Goal: Task Accomplishment & Management: Manage account settings

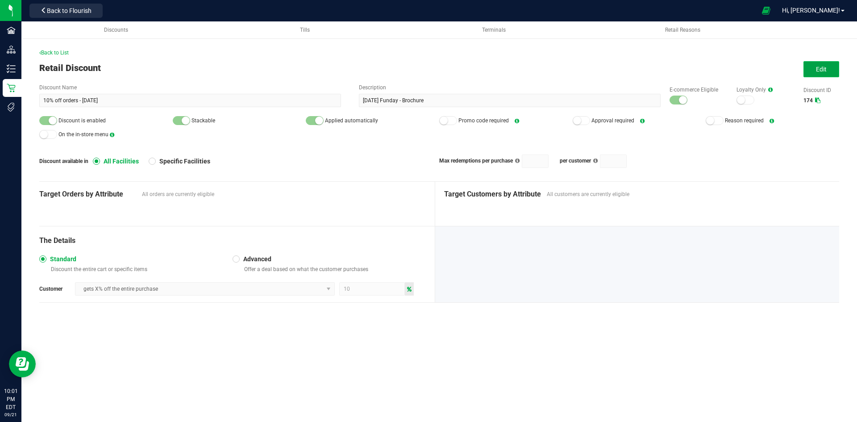
click at [806, 70] on button "Edit" at bounding box center [822, 69] width 36 height 16
click at [678, 99] on div at bounding box center [679, 100] width 18 height 9
click at [676, 101] on small at bounding box center [674, 100] width 8 height 8
click at [52, 119] on small at bounding box center [53, 121] width 8 height 8
click at [675, 102] on div at bounding box center [679, 100] width 18 height 9
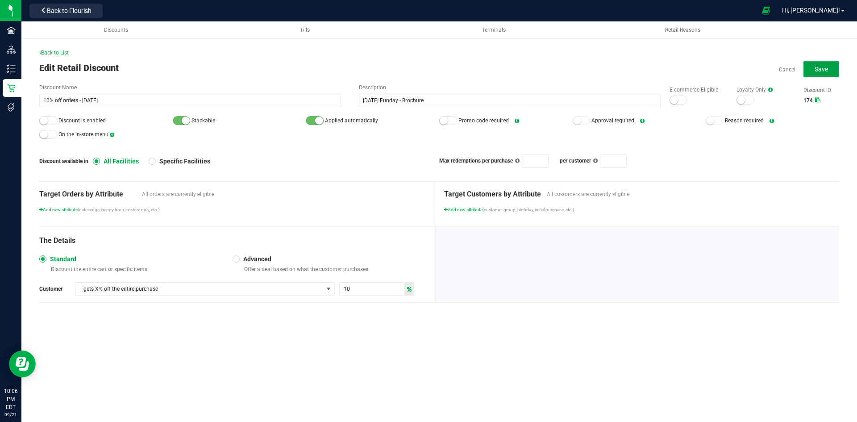
click at [805, 72] on button "Save" at bounding box center [822, 69] width 36 height 16
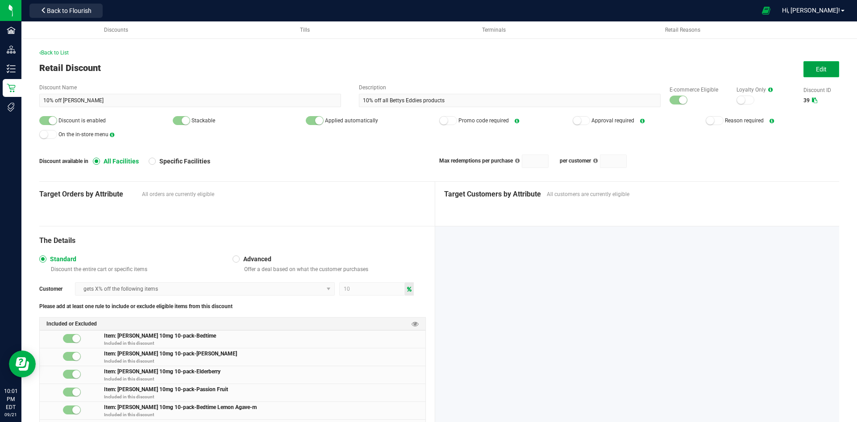
click at [816, 73] on span "Edit" at bounding box center [821, 69] width 11 height 7
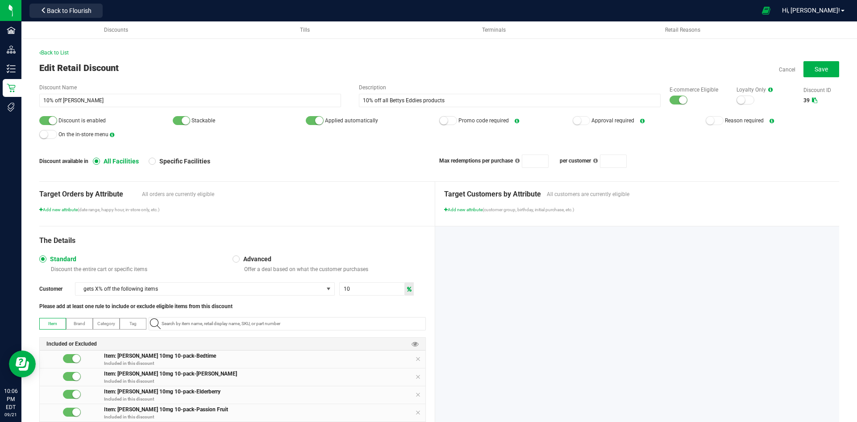
click at [679, 100] on small at bounding box center [683, 100] width 8 height 8
click at [50, 121] on small at bounding box center [53, 121] width 8 height 8
click at [816, 70] on span "Save" at bounding box center [821, 69] width 13 height 7
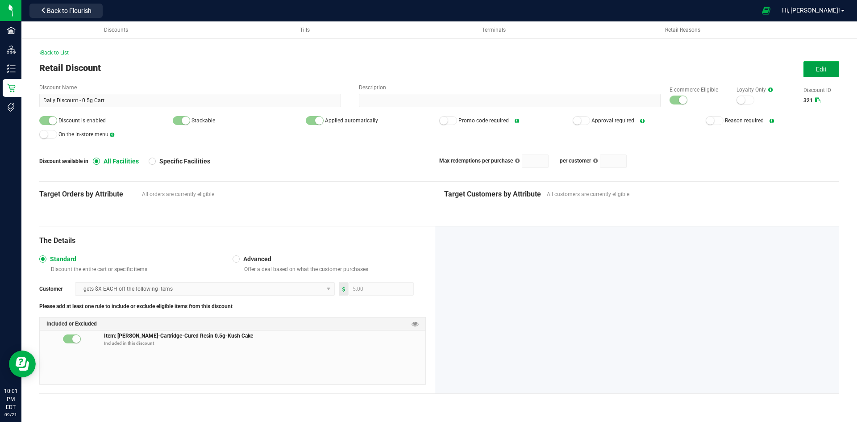
drag, startPoint x: 809, startPoint y: 70, endPoint x: 637, endPoint y: 2, distance: 184.5
click at [808, 70] on button "Edit" at bounding box center [822, 69] width 36 height 16
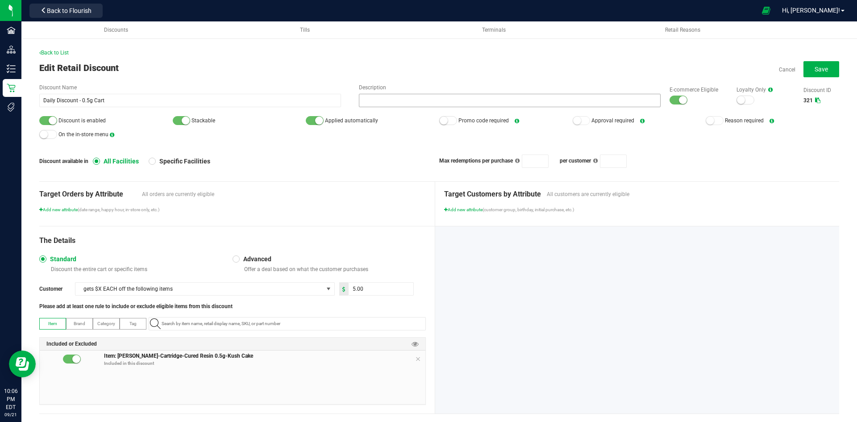
drag, startPoint x: 676, startPoint y: 98, endPoint x: 566, endPoint y: 106, distance: 110.1
click at [679, 99] on small at bounding box center [683, 100] width 8 height 8
click at [57, 122] on div at bounding box center [48, 120] width 18 height 9
click at [819, 67] on span "Save" at bounding box center [821, 69] width 13 height 7
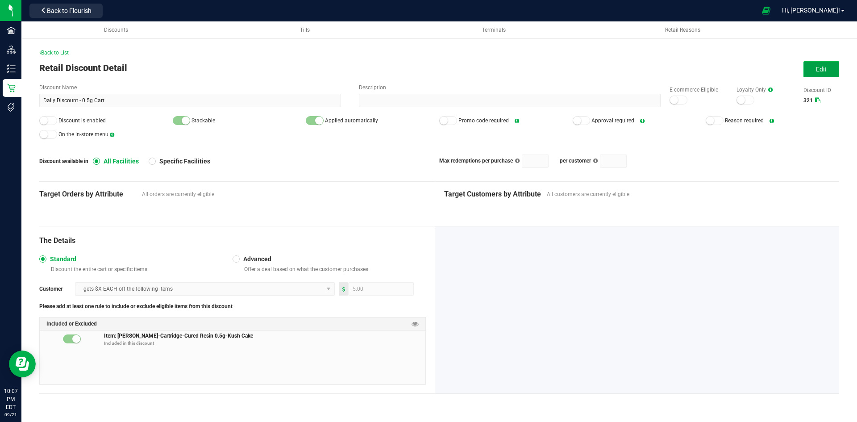
click at [825, 70] on span "Edit" at bounding box center [821, 69] width 11 height 7
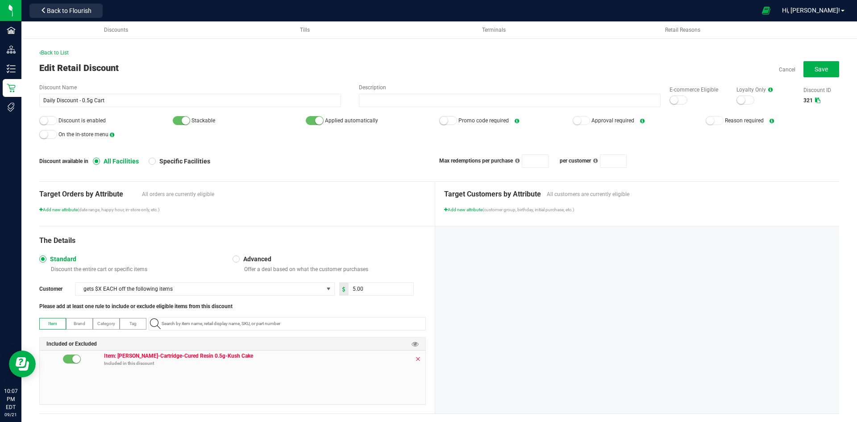
click at [416, 358] on icon at bounding box center [417, 358] width 5 height 7
click at [358, 285] on input "5" at bounding box center [381, 289] width 65 height 12
type input "7.00"
paste input "1.17.44194.146278.0"
type input "1.17.44194.146278.0"
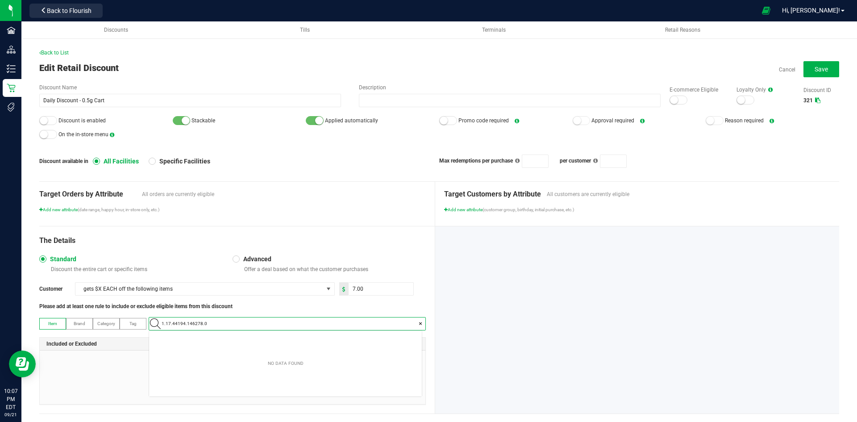
scroll to position [12, 273]
click at [231, 336] on span "Slater-Cartridge-Cured Resin 0.5g-Runtz" at bounding box center [216, 338] width 125 height 9
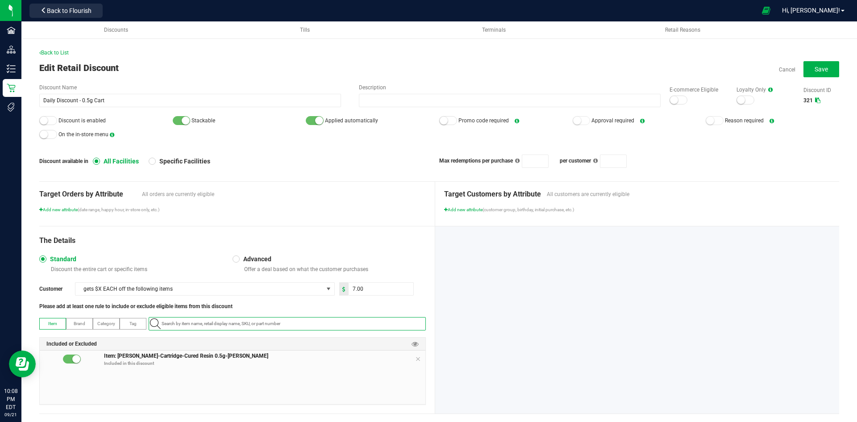
click at [363, 230] on div "The Details Standard Discount the entire cart or specific items Advanced Offer …" at bounding box center [237, 319] width 396 height 187
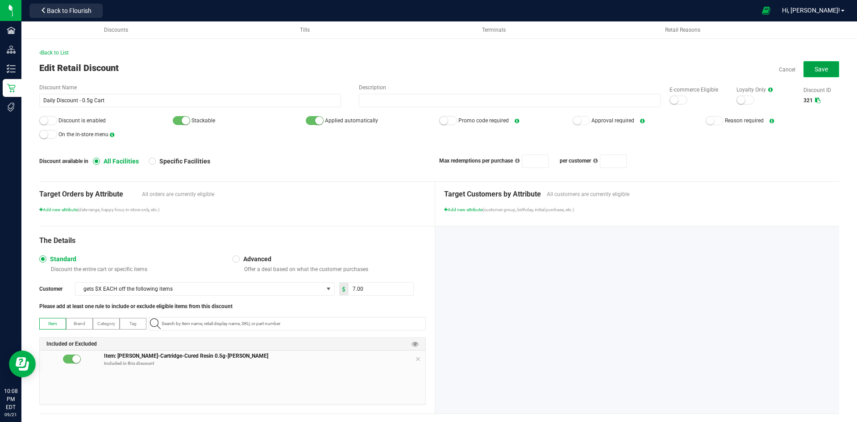
click at [818, 73] on button "Save" at bounding box center [822, 69] width 36 height 16
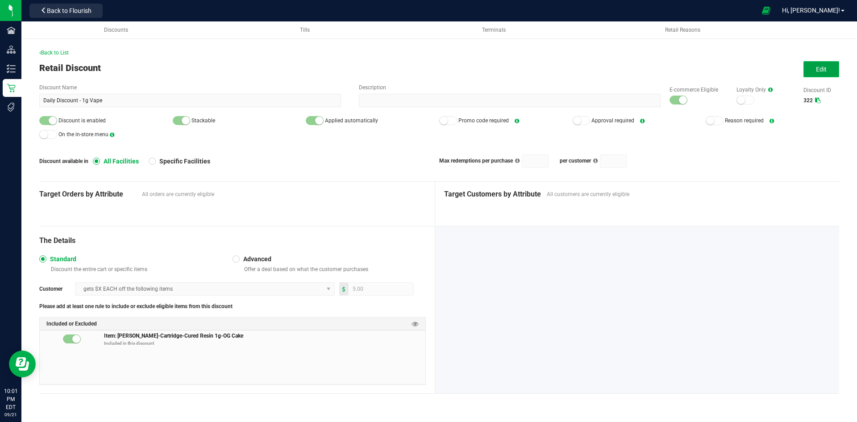
click at [820, 67] on span "Edit" at bounding box center [821, 69] width 11 height 7
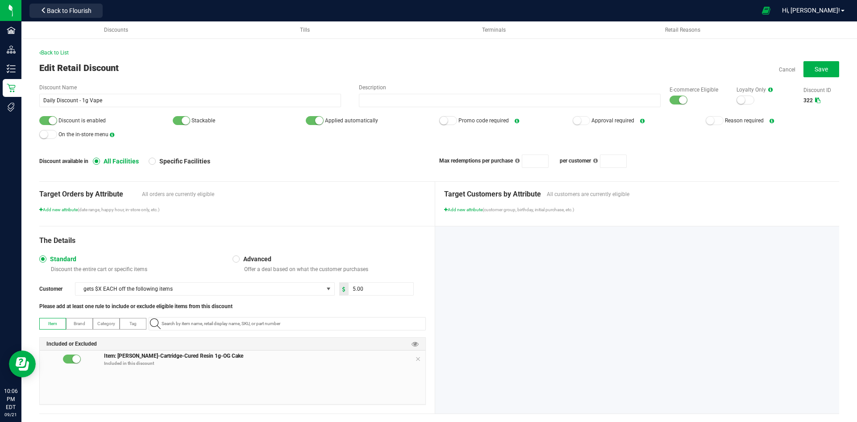
click at [670, 101] on div at bounding box center [679, 100] width 18 height 9
drag, startPoint x: 45, startPoint y: 121, endPoint x: 54, endPoint y: 121, distance: 8.9
click at [45, 121] on div at bounding box center [48, 120] width 18 height 9
click at [816, 71] on span "Save" at bounding box center [821, 69] width 13 height 7
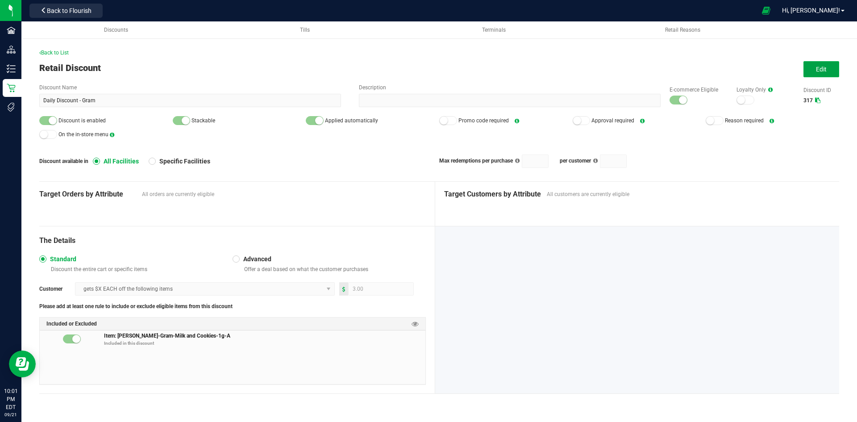
drag, startPoint x: 816, startPoint y: 68, endPoint x: 736, endPoint y: 44, distance: 83.9
click at [809, 66] on button "Edit" at bounding box center [822, 69] width 36 height 16
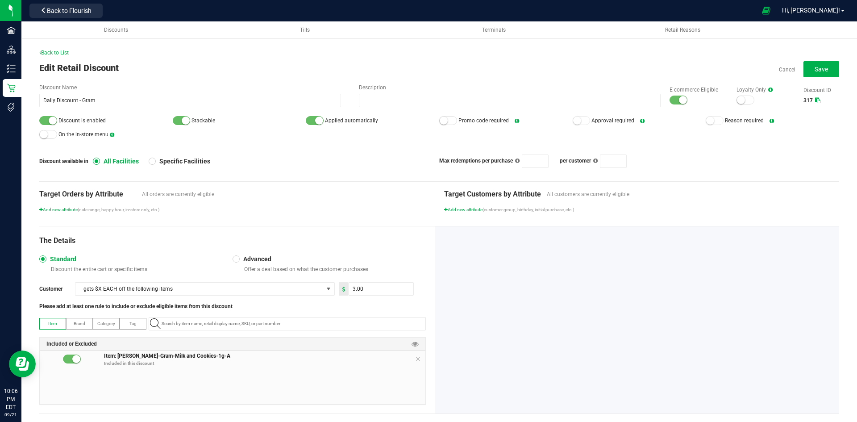
drag, startPoint x: 50, startPoint y: 120, endPoint x: 103, endPoint y: 123, distance: 53.2
click at [50, 120] on small at bounding box center [53, 121] width 8 height 8
click at [670, 96] on div at bounding box center [679, 100] width 18 height 9
click at [826, 72] on button "Save" at bounding box center [822, 69] width 36 height 16
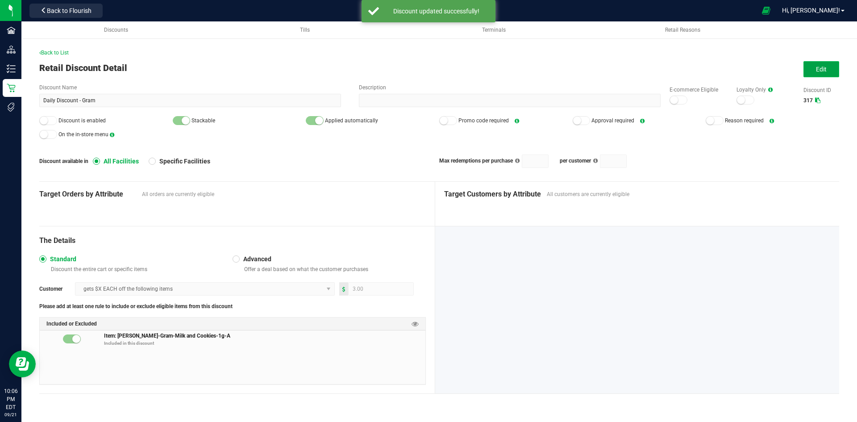
click at [826, 72] on span "Edit" at bounding box center [821, 69] width 11 height 7
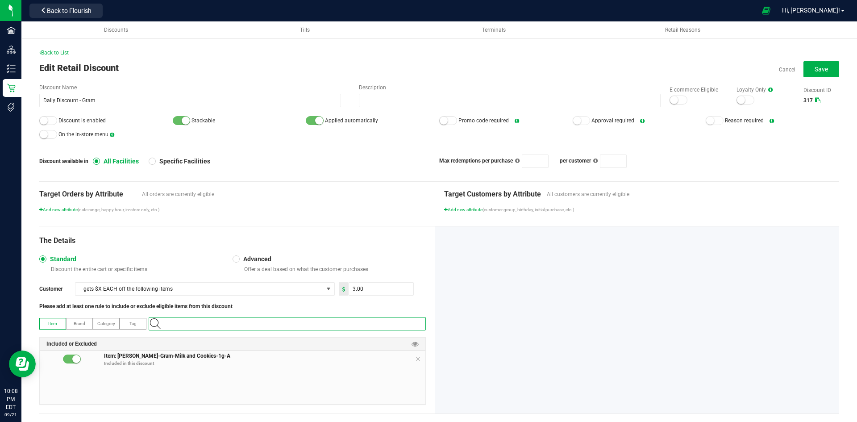
paste input "1.16.220.509026.0"
type input "1.16.220.509026.0"
click at [236, 337] on Onion-1g-A "Slater-Gram-Red Onion-1g-A" at bounding box center [285, 338] width 273 height 13
click at [416, 358] on icon at bounding box center [417, 358] width 5 height 7
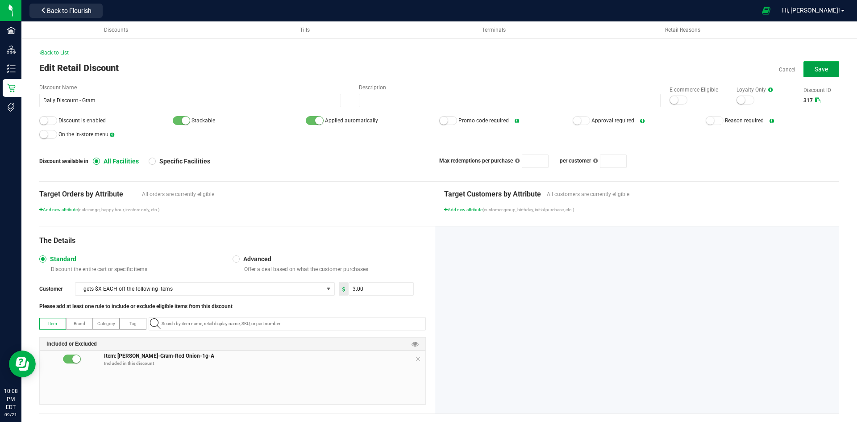
click at [807, 66] on button "Save" at bounding box center [822, 69] width 36 height 16
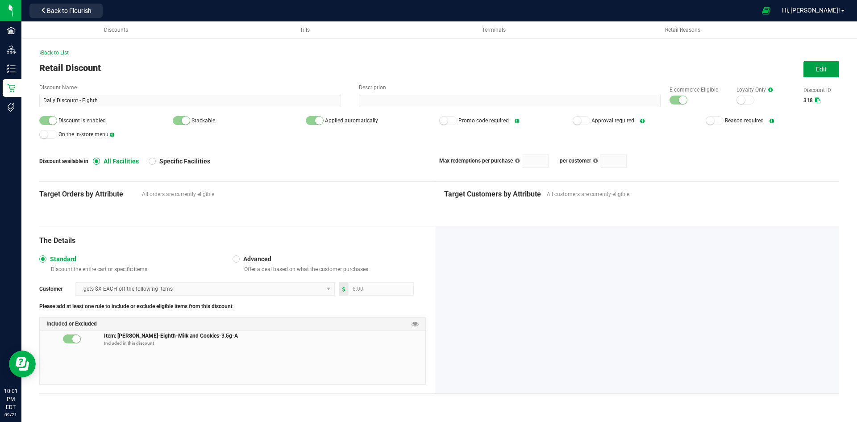
click at [813, 71] on button "Edit" at bounding box center [822, 69] width 36 height 16
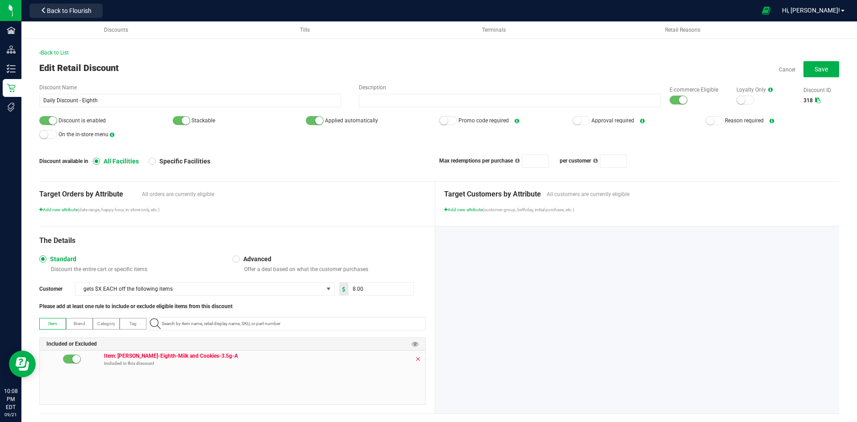
click at [415, 356] on icon at bounding box center [417, 358] width 5 height 7
click at [367, 322] on input "NO DATA FOUND" at bounding box center [291, 323] width 267 height 12
paste input "1.16.218.509024.0"
type input "1.16.218.509024.0"
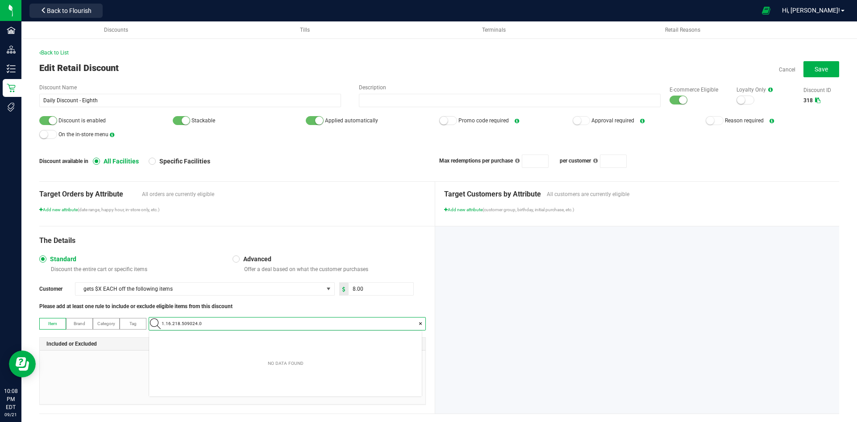
scroll to position [12, 273]
click at [238, 337] on Onion-3\ "Slater-Eighth-Red Onion-3.5g-A" at bounding box center [285, 338] width 273 height 13
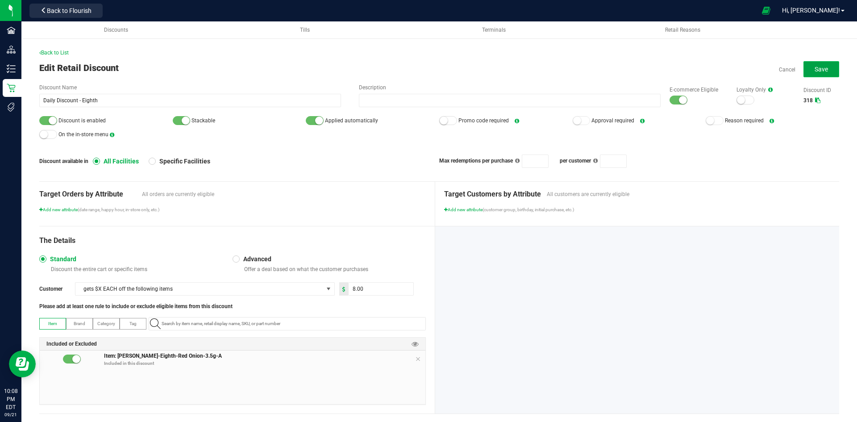
click at [829, 64] on button "Save" at bounding box center [822, 69] width 36 height 16
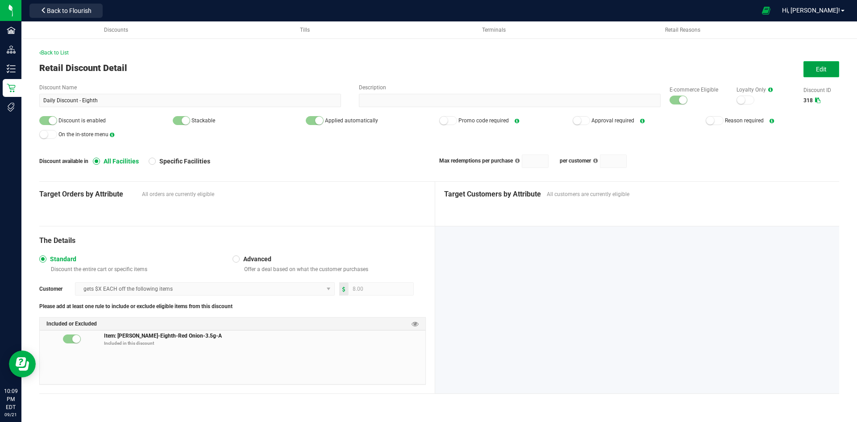
click at [824, 73] on span "Edit" at bounding box center [821, 69] width 11 height 7
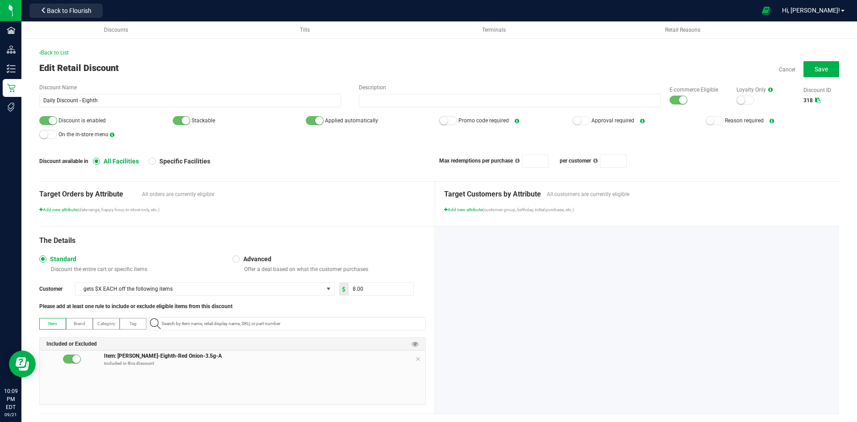
click at [670, 100] on div at bounding box center [679, 100] width 18 height 9
click at [57, 122] on div at bounding box center [48, 120] width 18 height 9
click at [807, 68] on button "Save" at bounding box center [822, 69] width 36 height 16
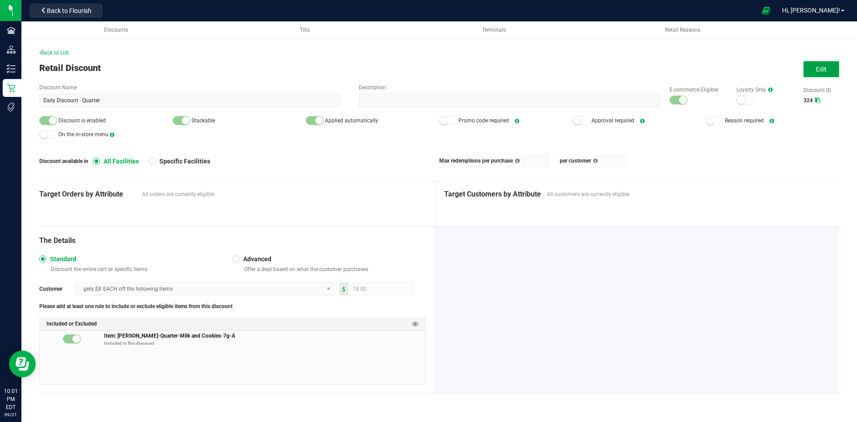
click at [827, 72] on button "Edit" at bounding box center [822, 69] width 36 height 16
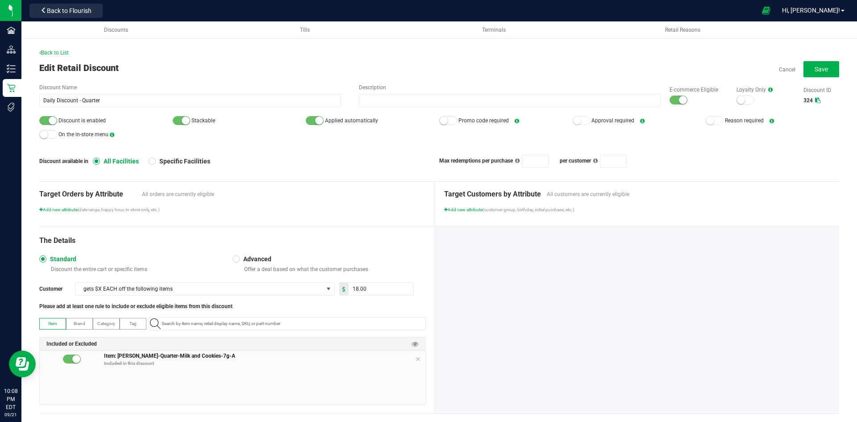
click at [518, 291] on div at bounding box center [637, 319] width 404 height 187
paste input "1.16.236.509028.0"
type input "1.16.236.509028.0"
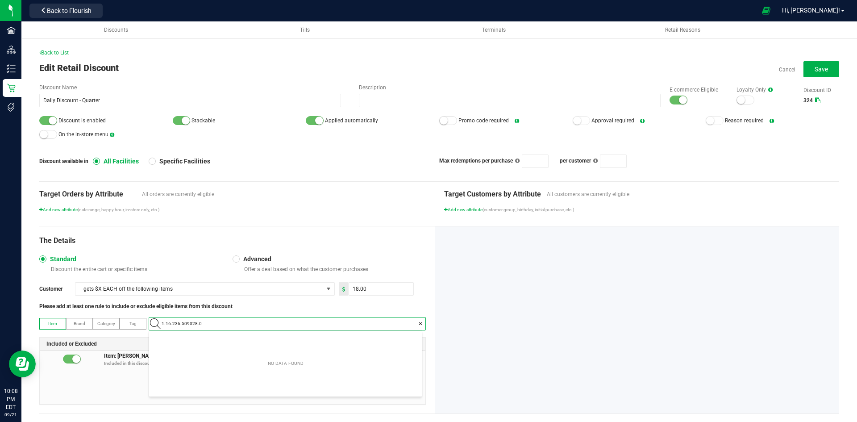
scroll to position [12, 273]
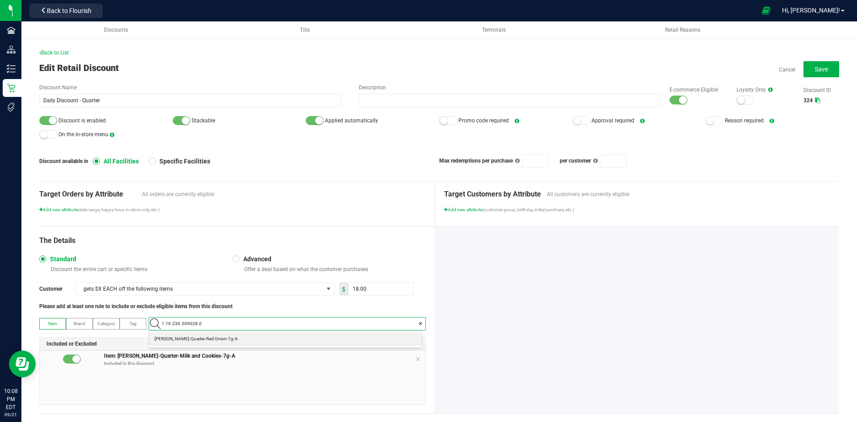
drag, startPoint x: 276, startPoint y: 342, endPoint x: 286, endPoint y: 344, distance: 9.9
click at [276, 342] on Onion-7g-A "Slater-Quarter-Red Onion-7g-A" at bounding box center [285, 338] width 273 height 13
click at [415, 357] on icon at bounding box center [417, 358] width 5 height 7
click at [47, 123] on div at bounding box center [48, 120] width 18 height 9
click at [671, 100] on div at bounding box center [679, 100] width 18 height 9
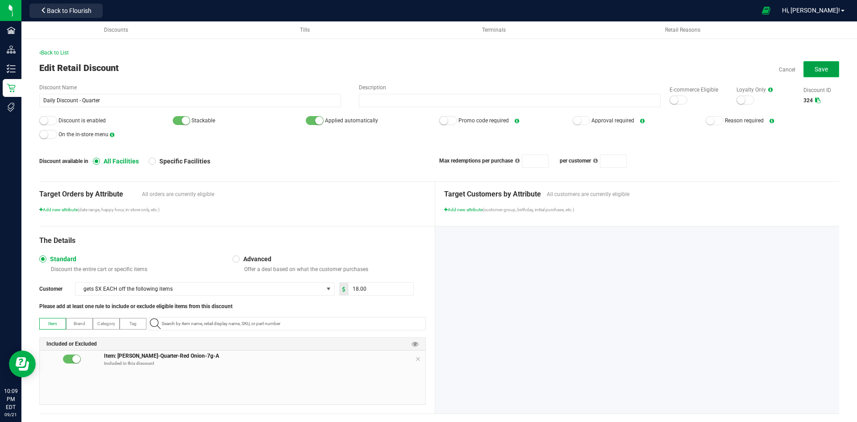
click at [804, 73] on button "Save" at bounding box center [822, 69] width 36 height 16
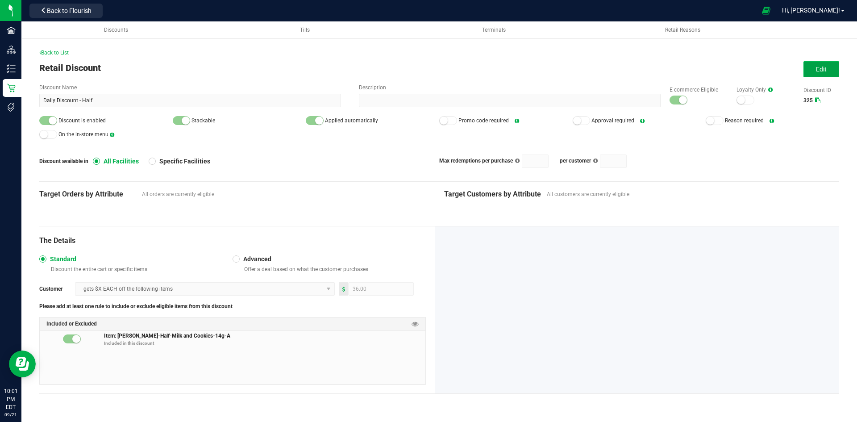
click at [816, 71] on button "Edit" at bounding box center [822, 69] width 36 height 16
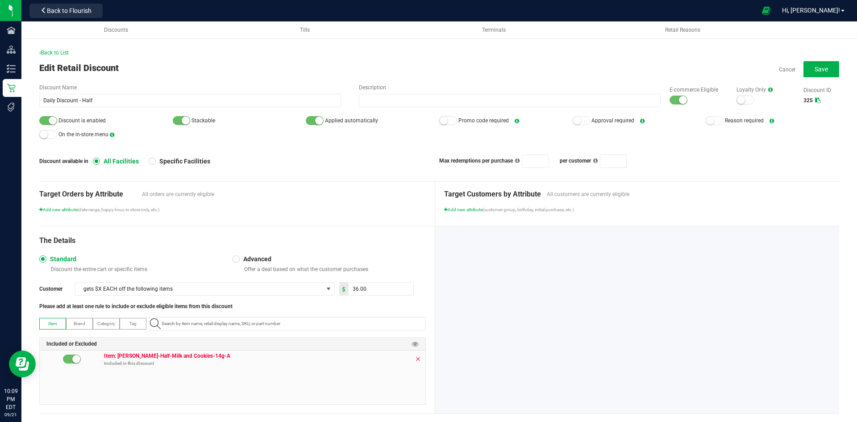
click at [415, 358] on icon at bounding box center [417, 358] width 5 height 7
paste input "1.16.141672.509027.0"
type input "1.16.141672.509027.0"
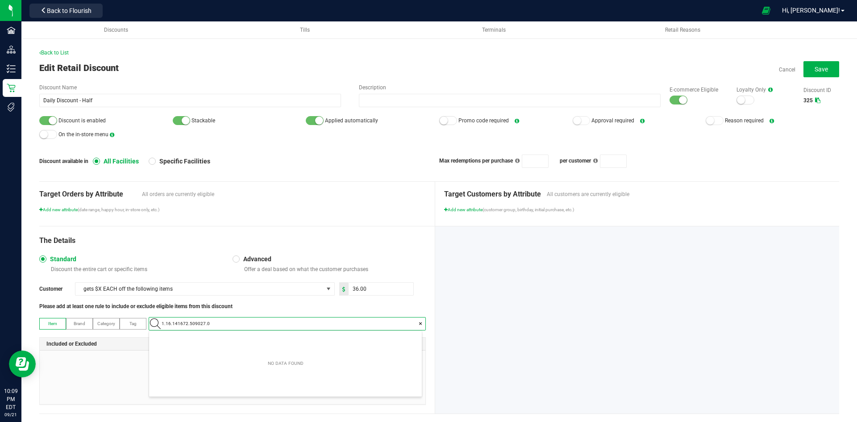
scroll to position [12, 273]
click at [286, 336] on Onion-14g-A "[PERSON_NAME]-Half-Red Onion-14g-A" at bounding box center [285, 338] width 273 height 13
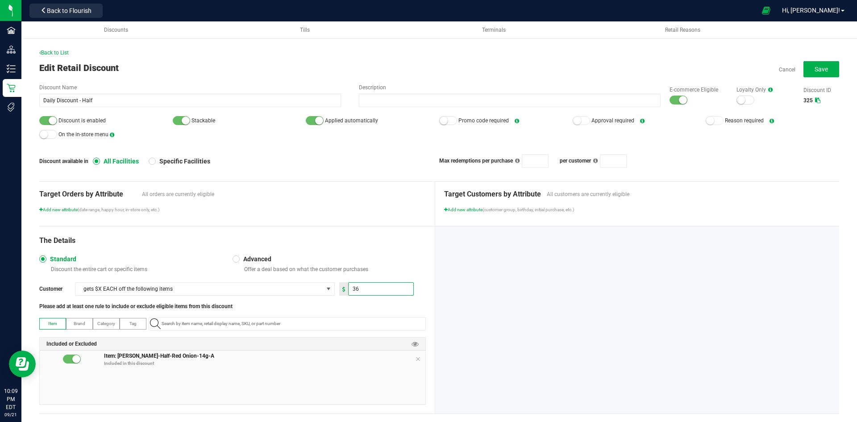
click at [376, 290] on input "36" at bounding box center [381, 289] width 65 height 12
type input "38.00"
click at [275, 174] on div "Back to List Edit Retail Discount Cancel Save Discount Name Daily Discount - Ha…" at bounding box center [439, 238] width 800 height 379
drag, startPoint x: 46, startPoint y: 121, endPoint x: 204, endPoint y: 137, distance: 158.9
click at [47, 121] on div at bounding box center [48, 120] width 18 height 9
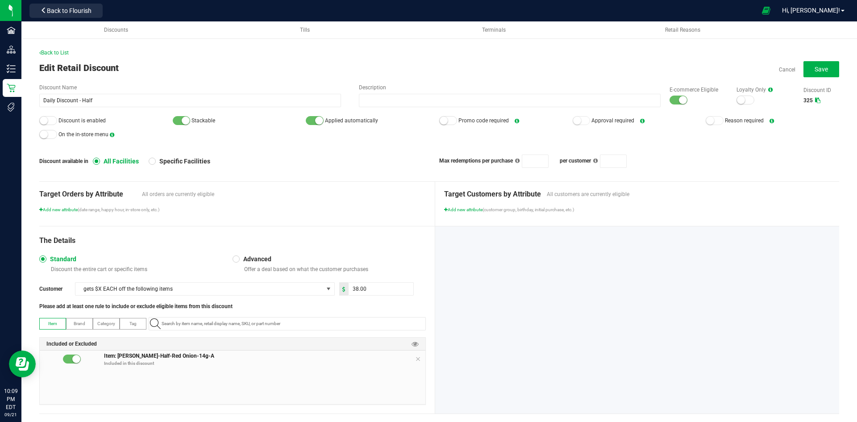
click at [679, 100] on small at bounding box center [683, 100] width 8 height 8
click at [815, 72] on span "Save" at bounding box center [821, 69] width 13 height 7
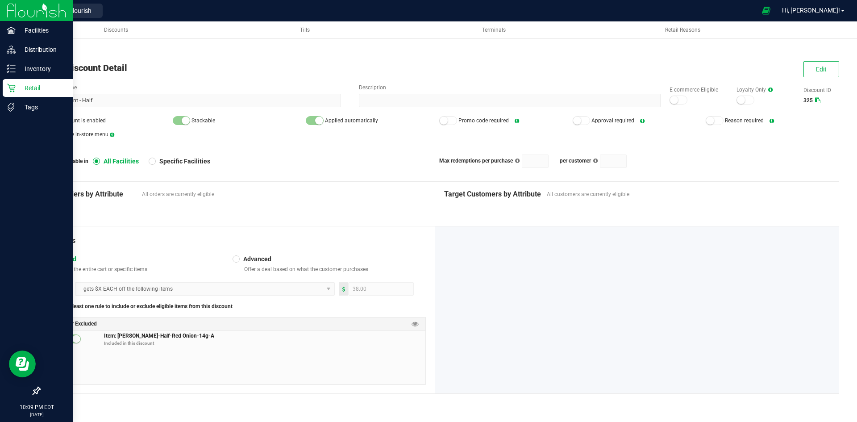
click at [16, 90] on p "Retail" at bounding box center [43, 88] width 54 height 11
